Goal: Transaction & Acquisition: Purchase product/service

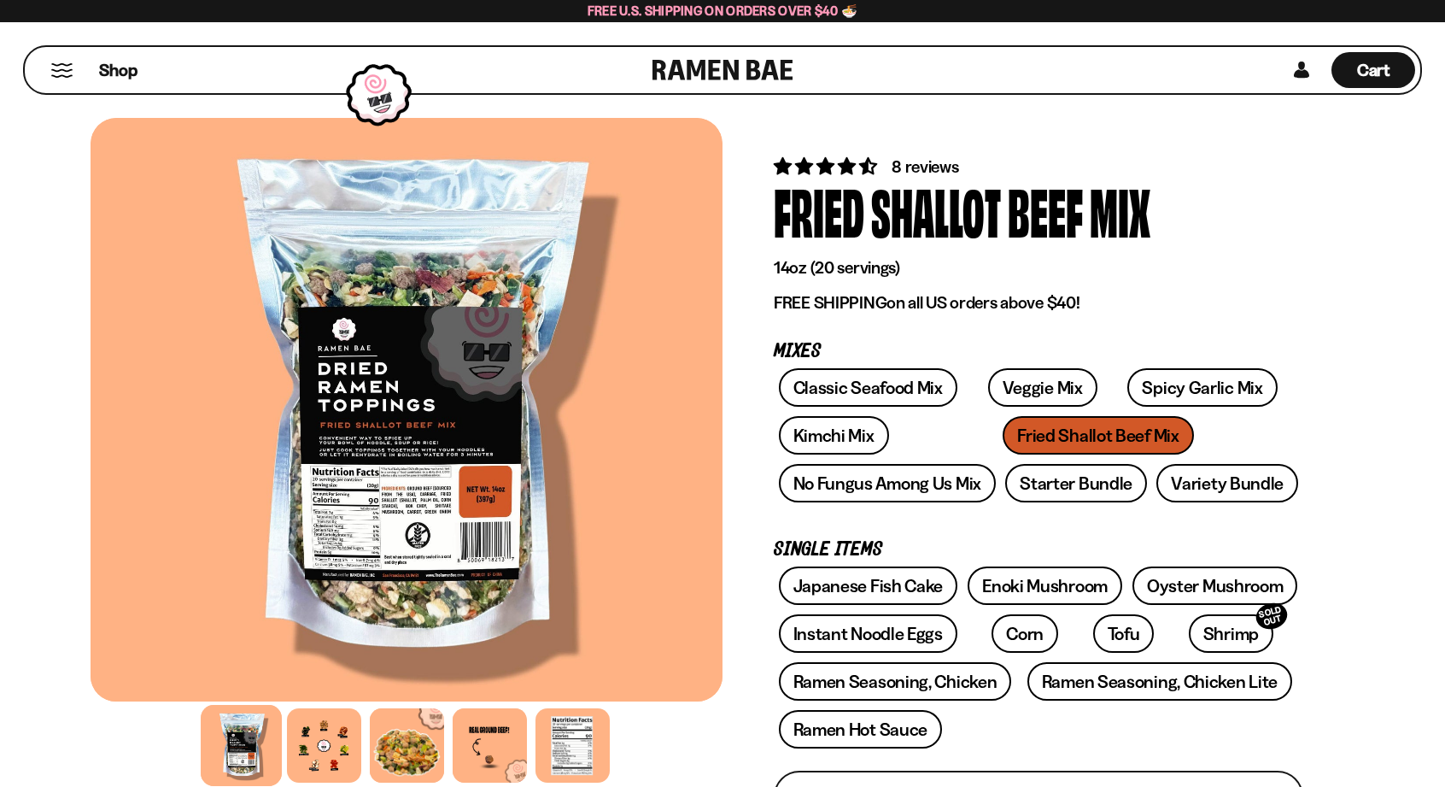
click at [769, 68] on link at bounding box center [723, 70] width 141 height 46
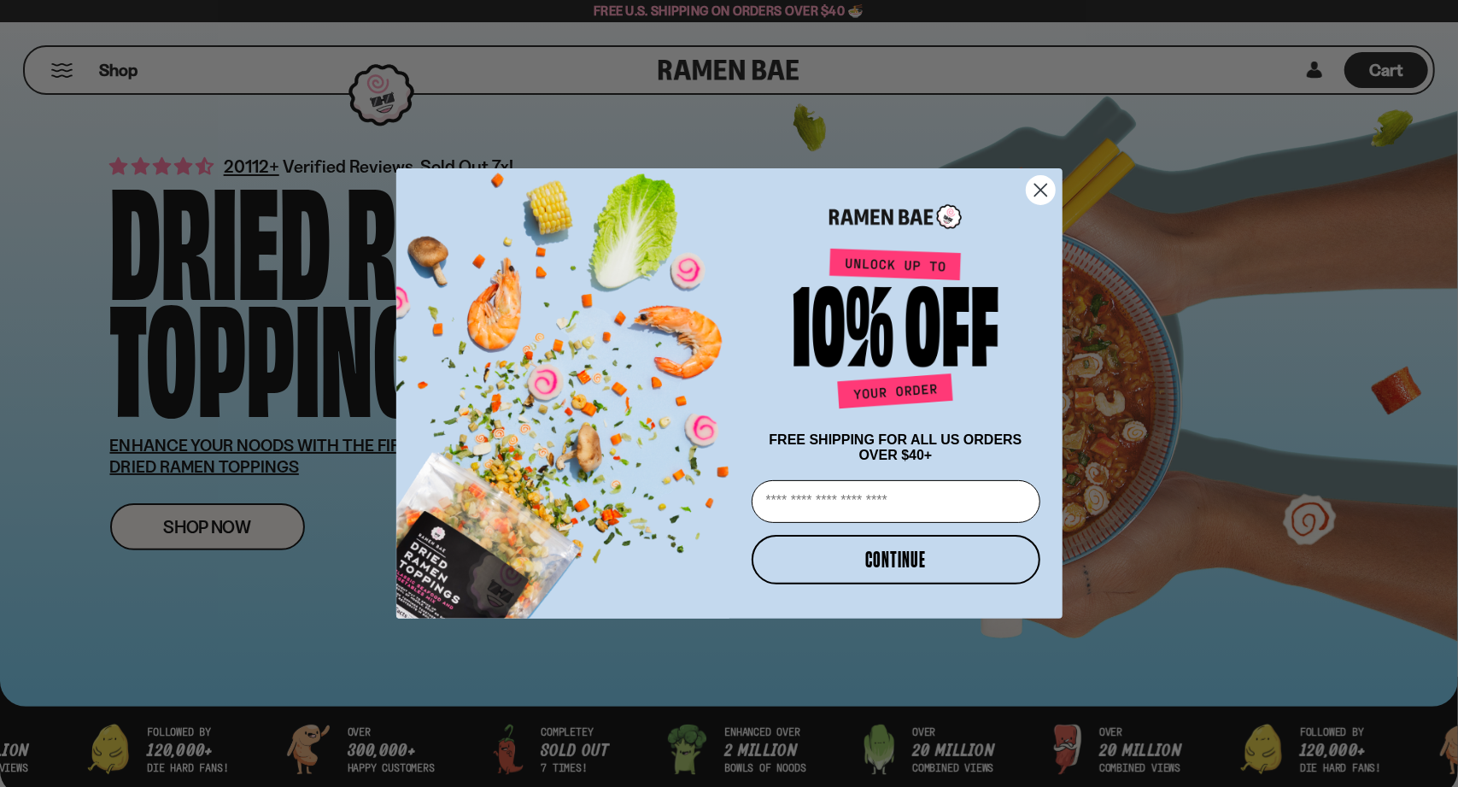
click at [1049, 180] on circle "Close dialog" at bounding box center [1040, 190] width 28 height 28
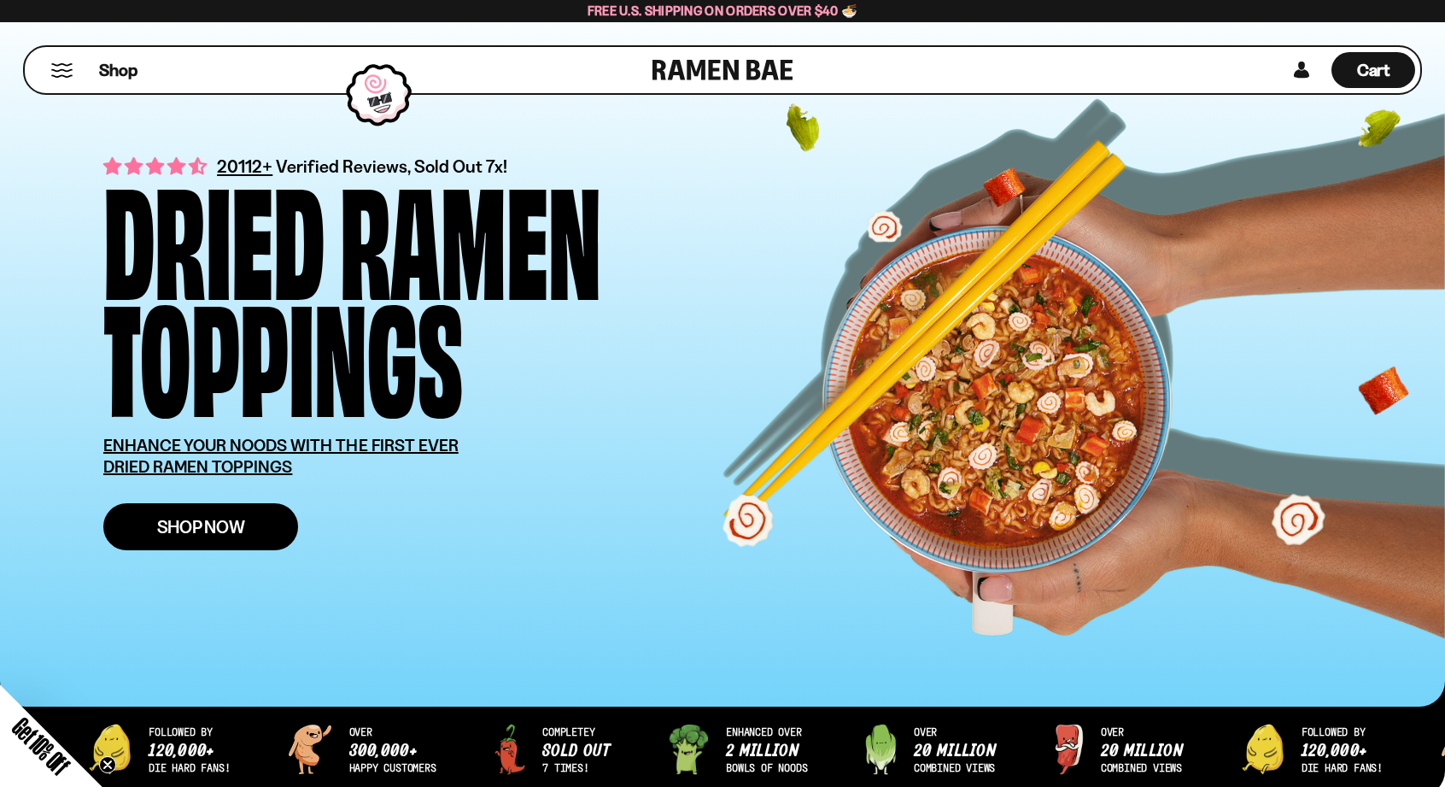
click at [182, 522] on span "Shop Now" at bounding box center [201, 527] width 88 height 18
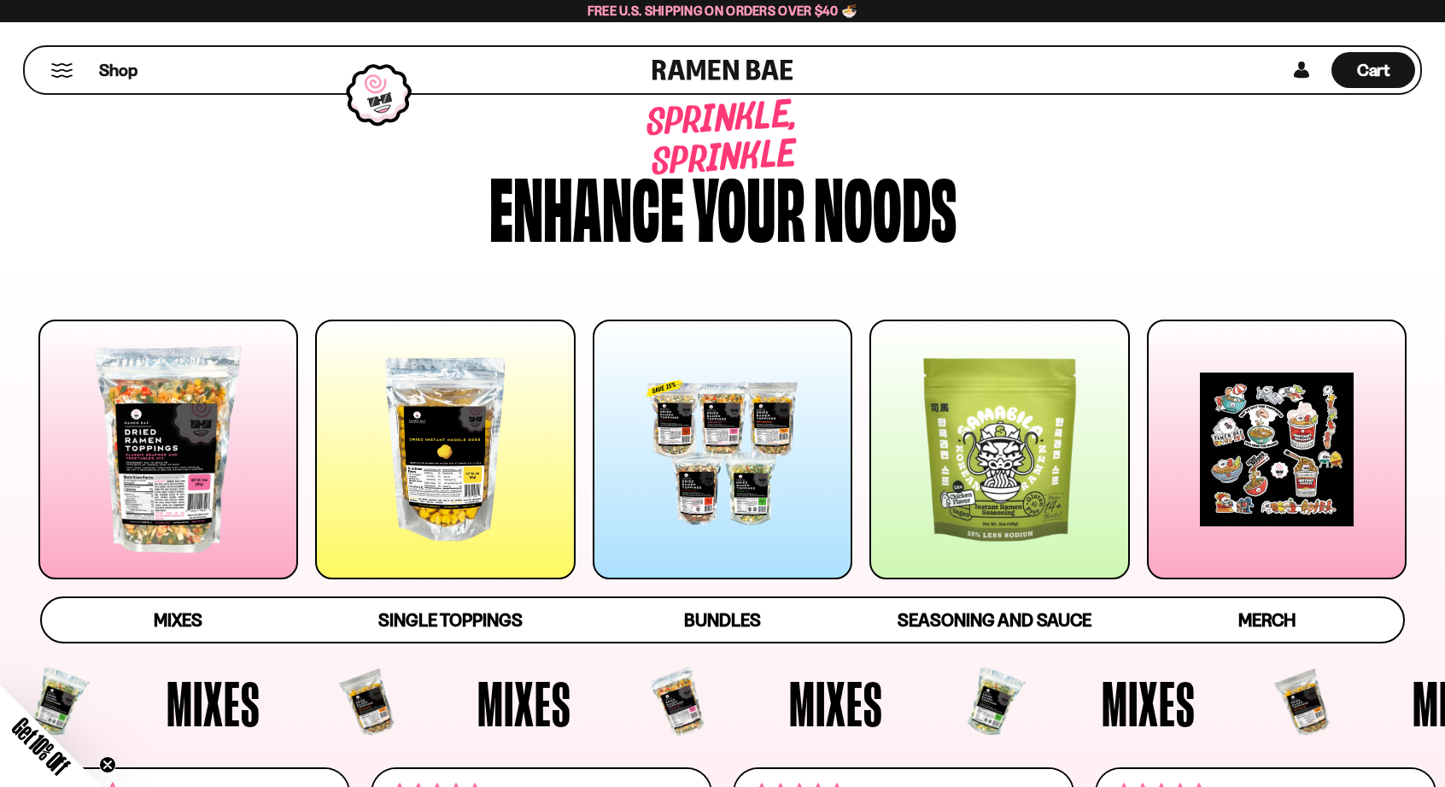
click at [188, 495] on div at bounding box center [168, 449] width 260 height 260
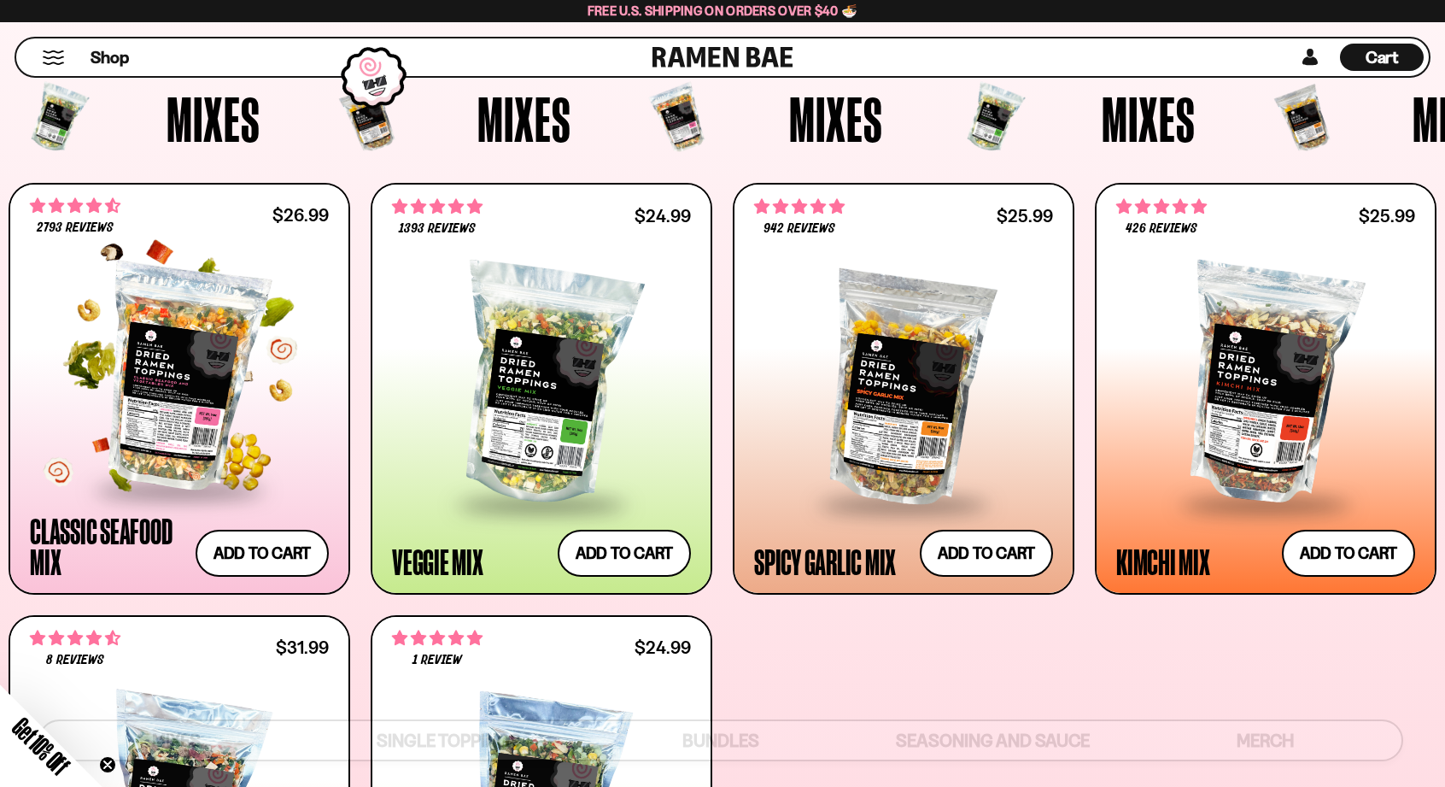
scroll to position [579, 0]
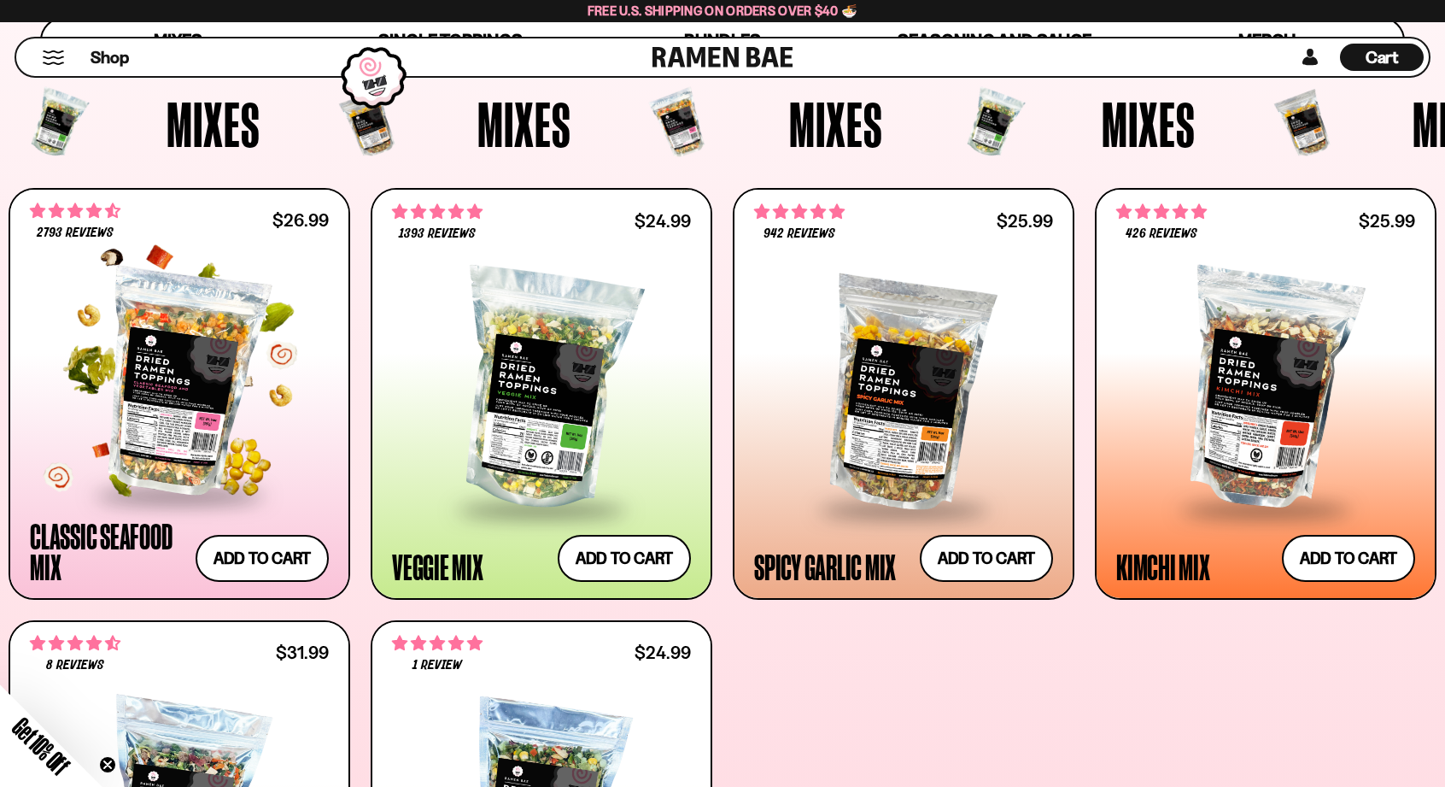
click at [90, 443] on div at bounding box center [179, 382] width 299 height 221
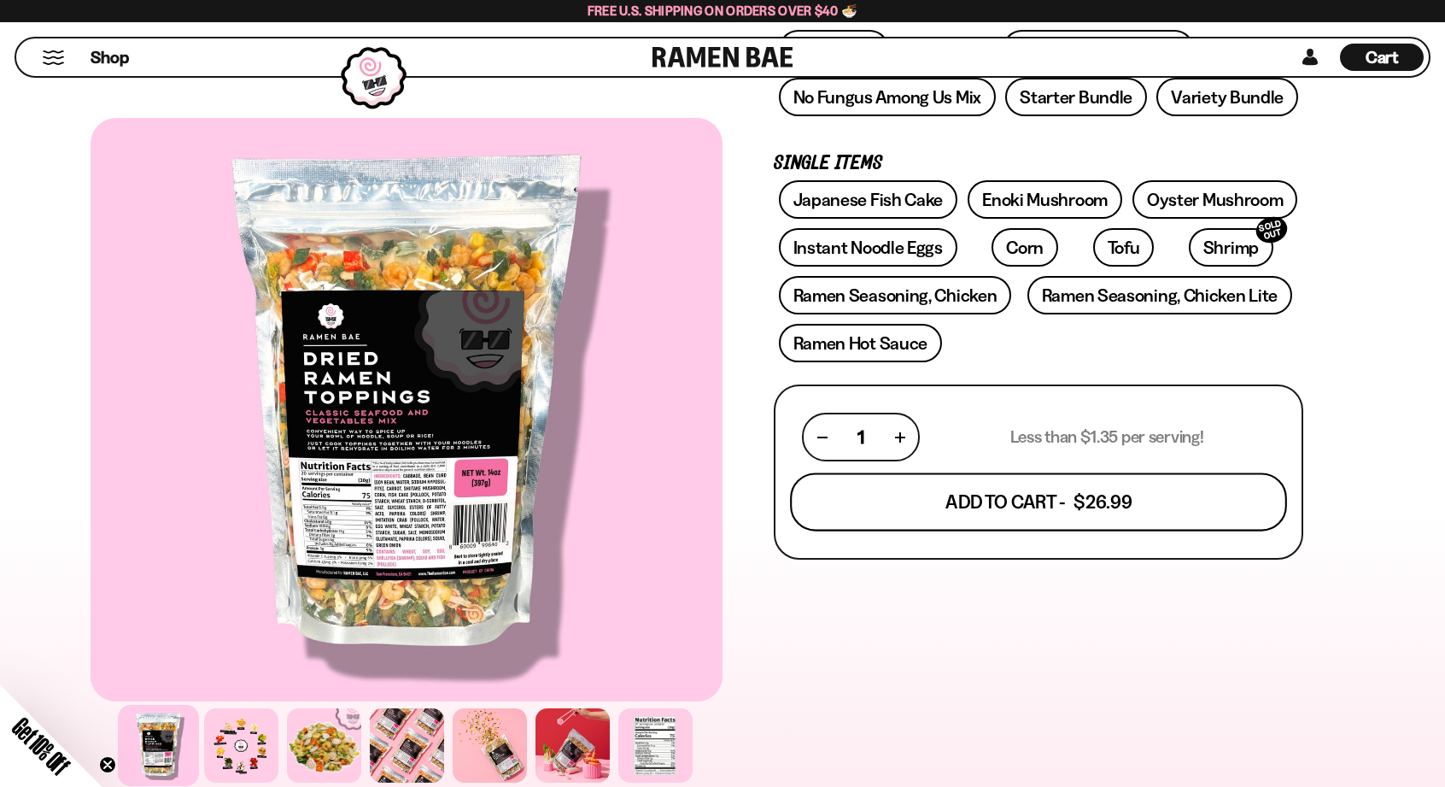
scroll to position [427, 0]
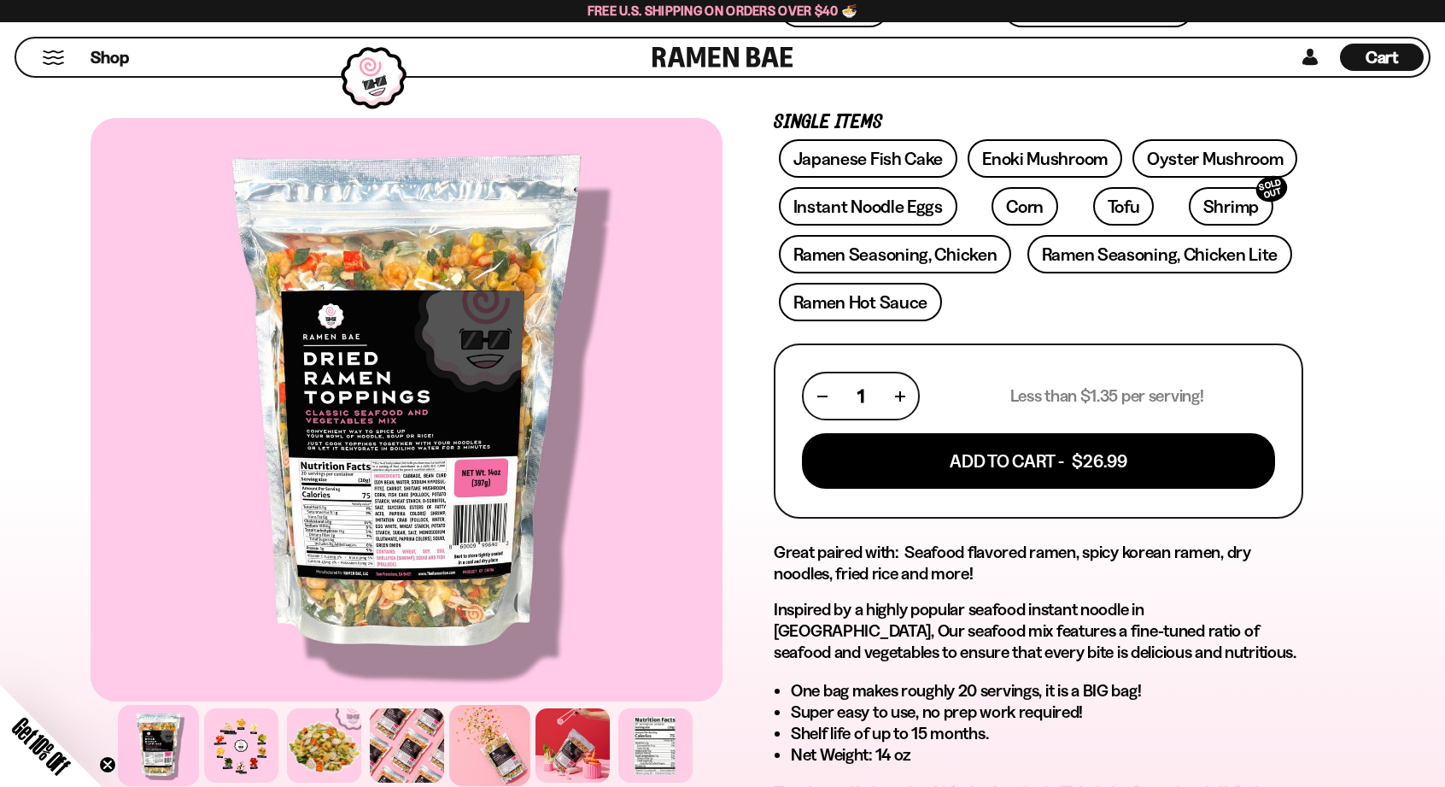
click at [498, 727] on div at bounding box center [489, 745] width 81 height 81
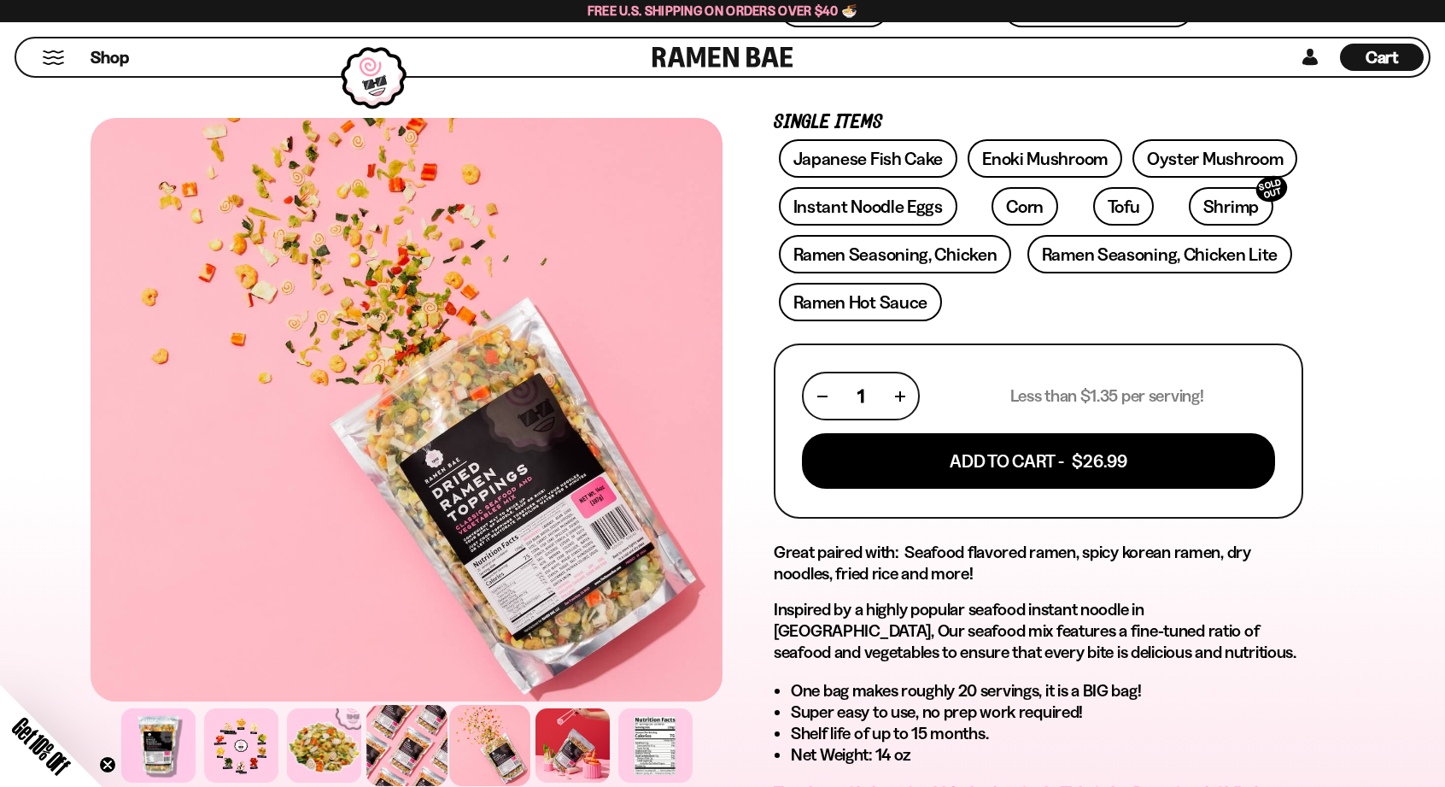
click at [415, 761] on div at bounding box center [406, 745] width 81 height 81
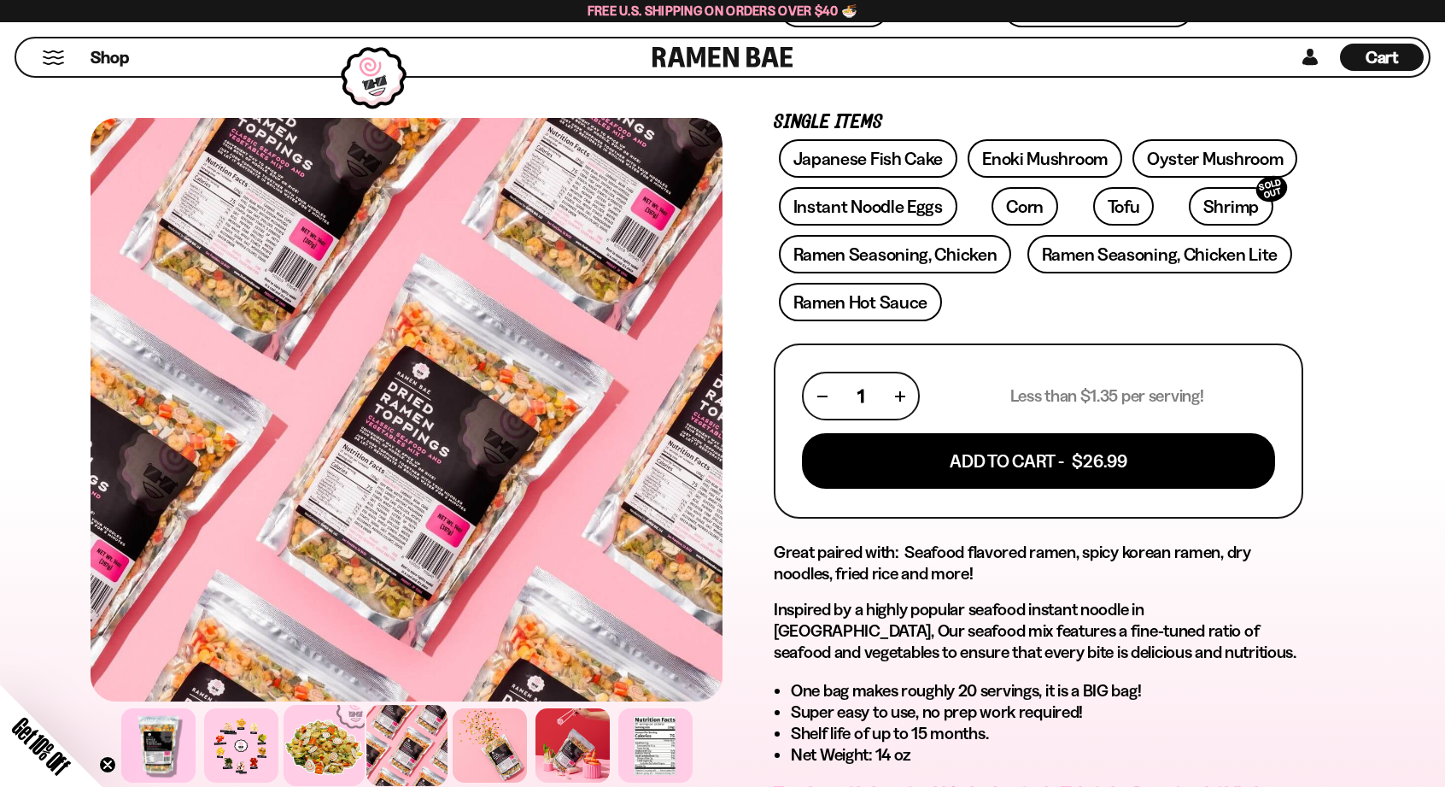
click at [326, 777] on div at bounding box center [324, 745] width 81 height 81
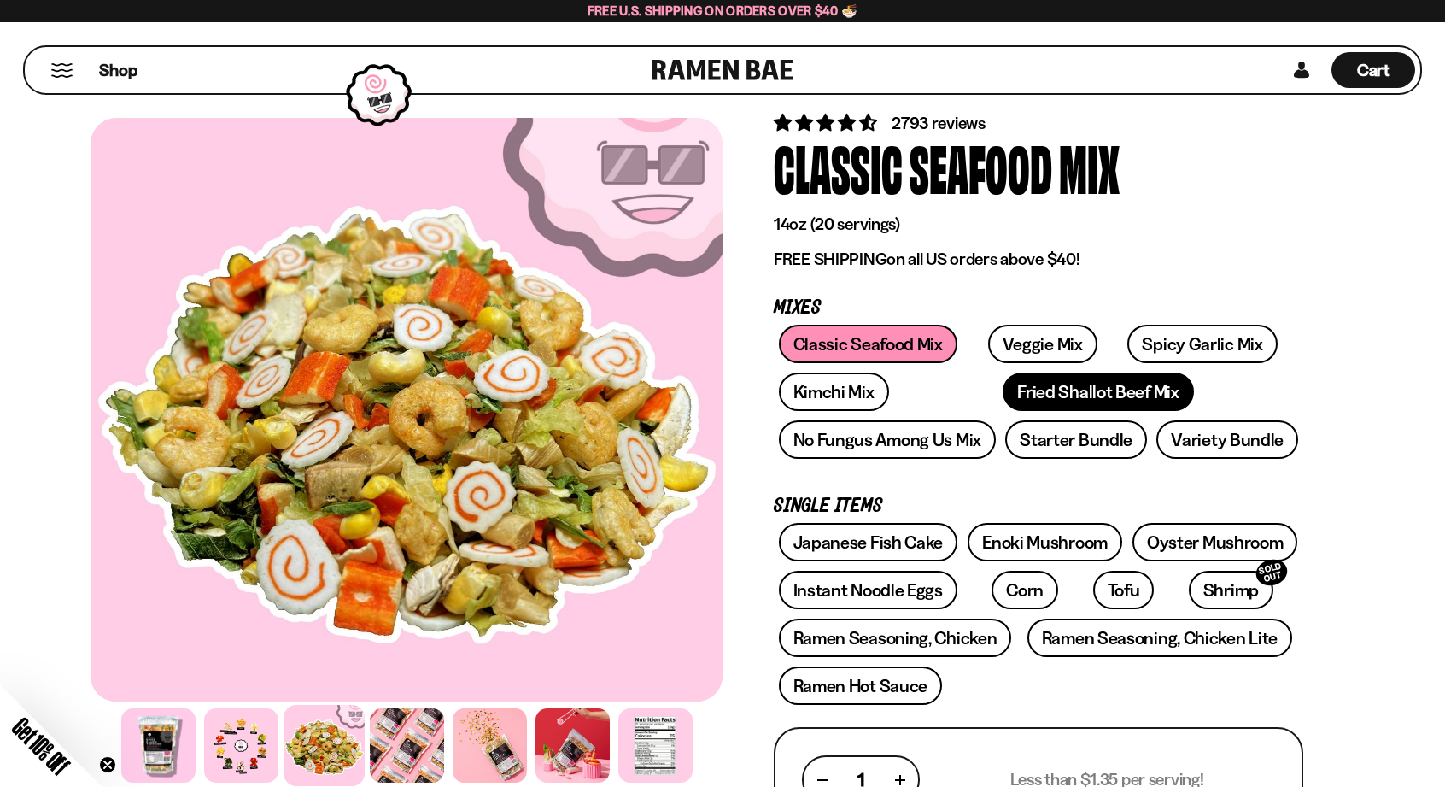
scroll to position [0, 0]
